Goal: Task Accomplishment & Management: Use online tool/utility

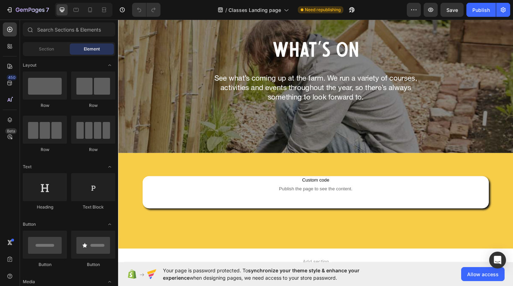
scroll to position [39, 0]
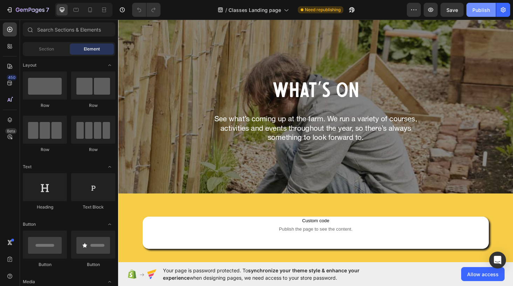
click at [481, 9] on div "Publish" at bounding box center [482, 9] width 18 height 7
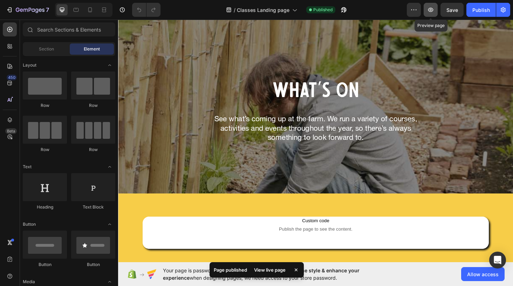
click at [430, 9] on icon "button" at bounding box center [430, 9] width 7 height 7
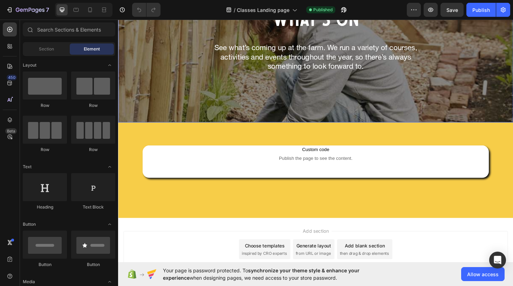
scroll to position [130, 0]
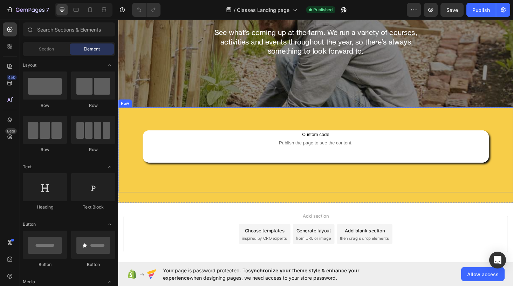
click at [128, 117] on div "Custom code Publish the page to see the content. Custom Code Row Hero Banner Im…" at bounding box center [328, 158] width 421 height 90
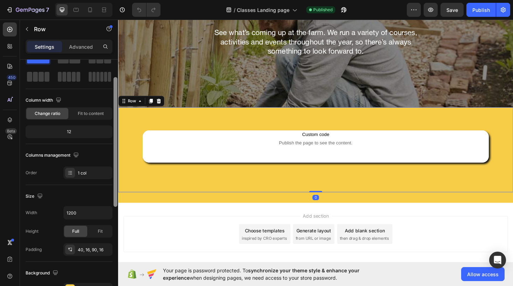
scroll to position [28, 0]
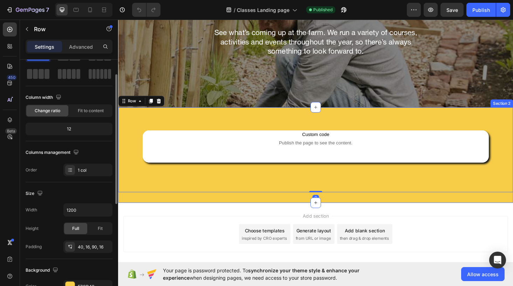
click at [127, 212] on div "Custom code Publish the page to see the content. Custom Code Row Hero Banner Im…" at bounding box center [328, 164] width 421 height 102
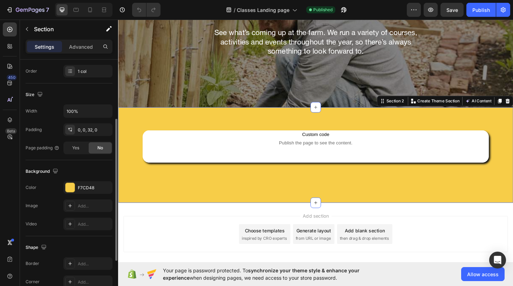
scroll to position [137, 0]
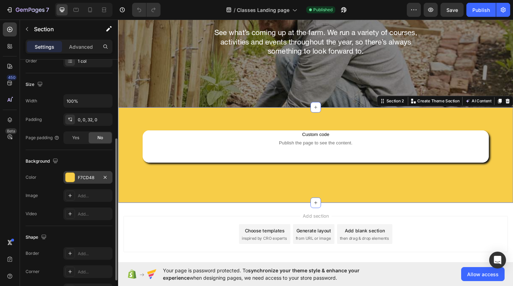
click at [73, 180] on div at bounding box center [70, 177] width 9 height 9
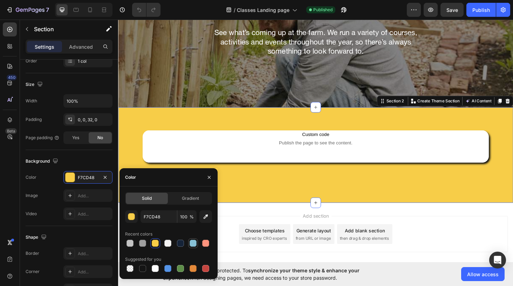
click at [192, 242] on div at bounding box center [193, 243] width 7 height 7
type input "87C1D6"
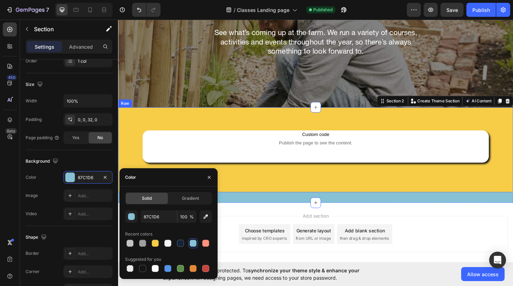
click at [133, 124] on div "Custom code Publish the page to see the content. Custom Code Row Hero Banner Im…" at bounding box center [328, 158] width 421 height 90
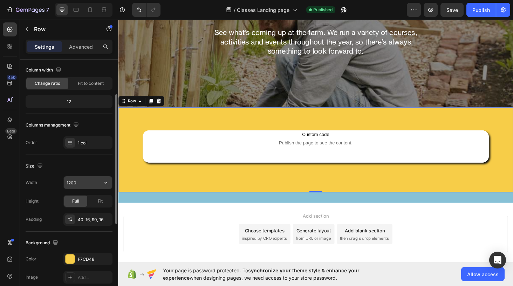
scroll to position [59, 0]
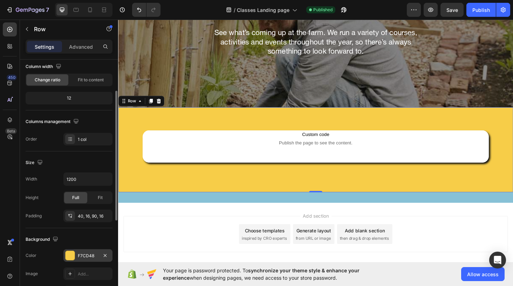
click at [74, 254] on div at bounding box center [70, 255] width 9 height 9
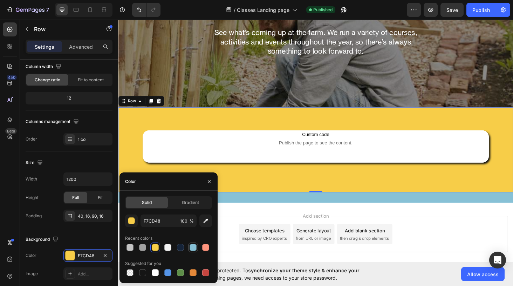
click at [193, 247] on div at bounding box center [193, 247] width 7 height 7
type input "87C1D6"
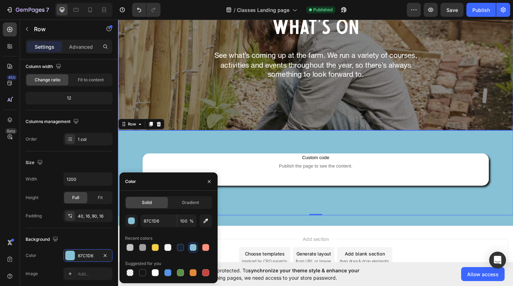
scroll to position [89, 0]
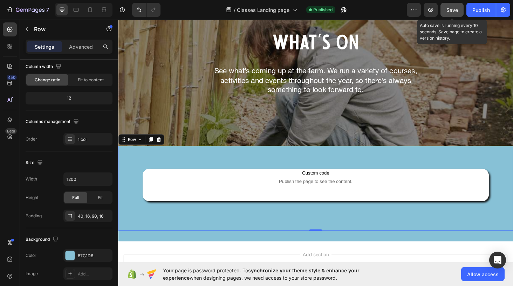
click at [450, 9] on span "Save" at bounding box center [453, 10] width 12 height 6
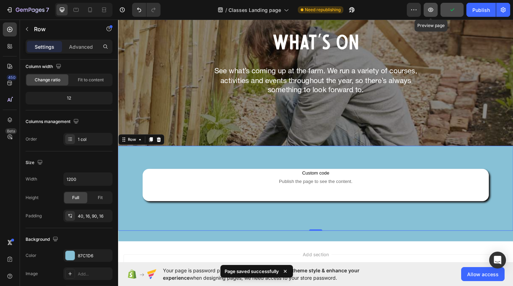
click at [428, 9] on icon "button" at bounding box center [430, 9] width 7 height 7
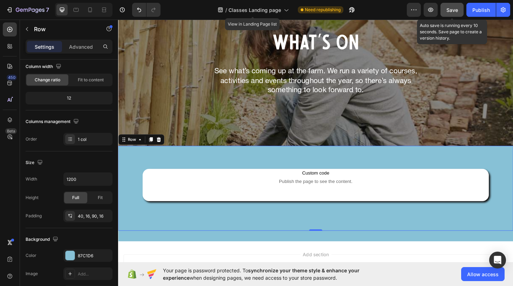
click at [453, 9] on span "Save" at bounding box center [453, 10] width 12 height 6
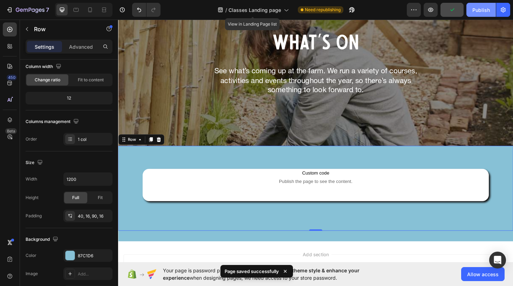
click at [481, 6] on div "Publish" at bounding box center [482, 9] width 18 height 7
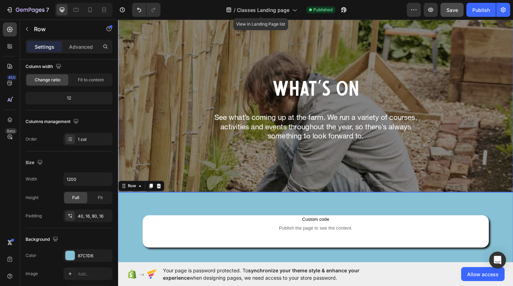
scroll to position [15, 0]
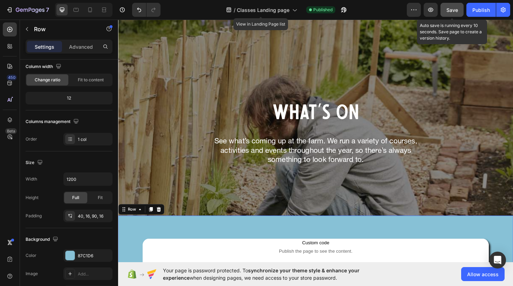
click at [448, 11] on span "Save" at bounding box center [453, 10] width 12 height 6
